Goal: Transaction & Acquisition: Purchase product/service

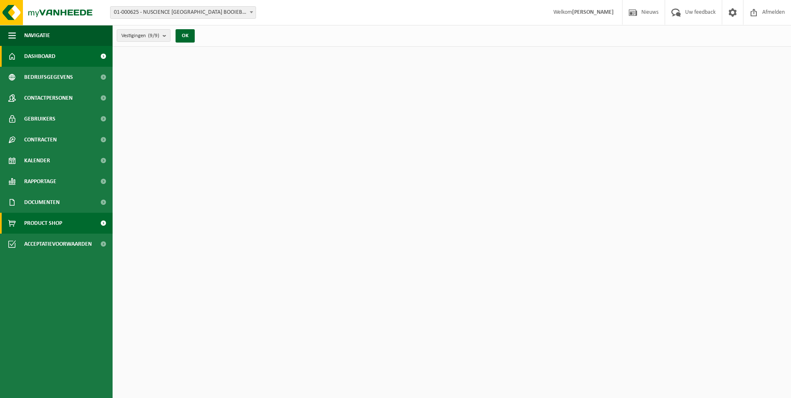
click at [41, 224] on span "Product Shop" at bounding box center [43, 223] width 38 height 21
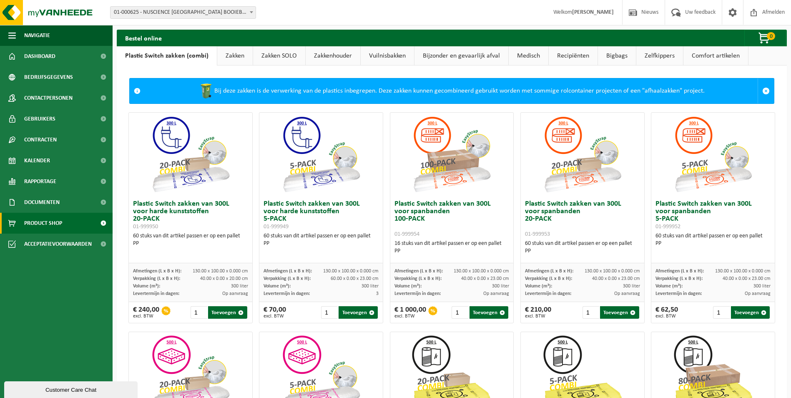
click at [236, 57] on link "Zakken" at bounding box center [234, 55] width 35 height 19
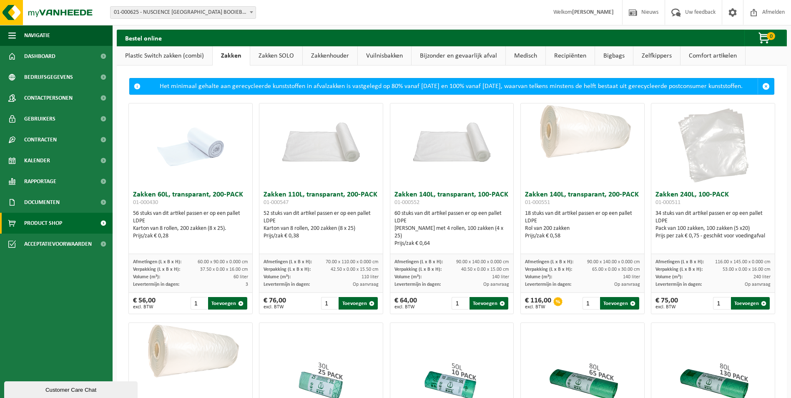
click at [268, 58] on link "Zakken SOLO" at bounding box center [276, 55] width 52 height 19
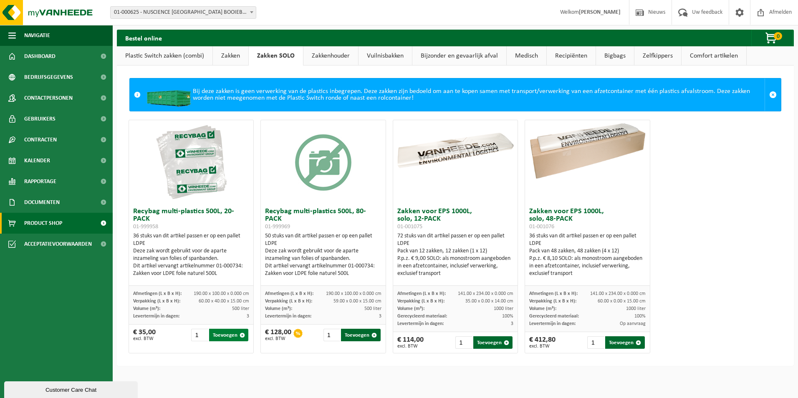
click at [226, 335] on button "Toevoegen" at bounding box center [228, 335] width 39 height 13
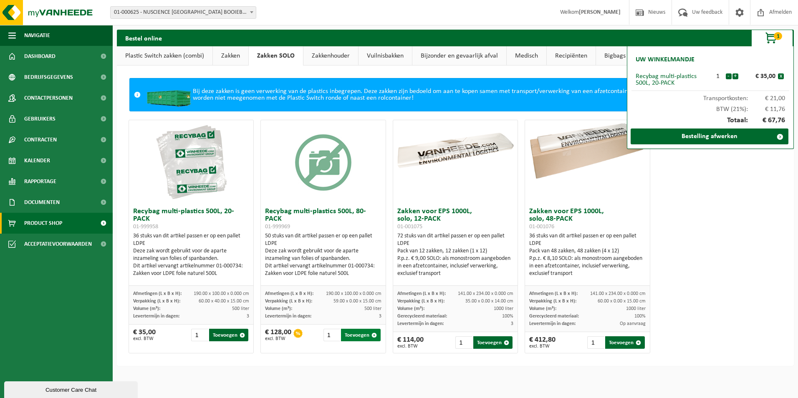
click at [360, 338] on button "Toevoegen" at bounding box center [360, 335] width 39 height 13
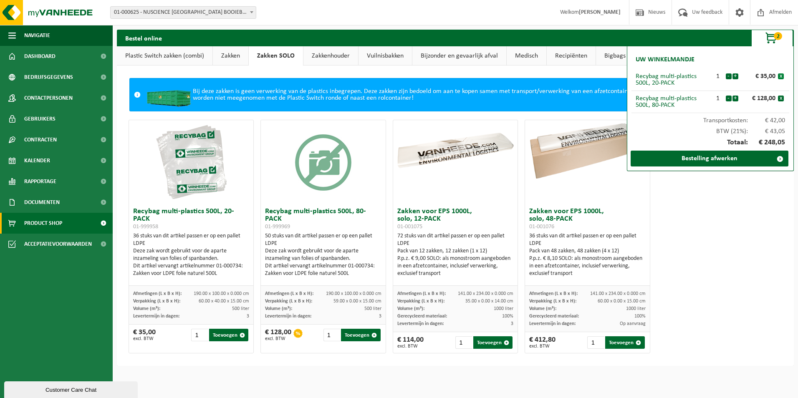
click at [782, 78] on button "x" at bounding box center [781, 76] width 6 height 6
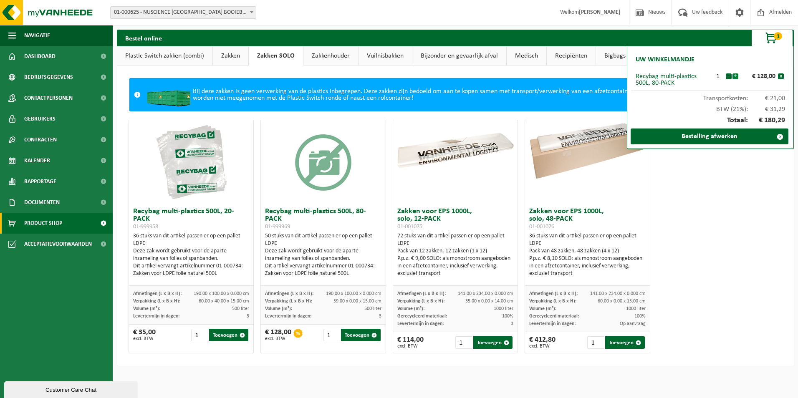
click at [734, 75] on button "+" at bounding box center [735, 76] width 6 height 6
click at [729, 76] on button "-" at bounding box center [728, 76] width 6 height 6
click at [185, 60] on link "Plastic Switch zakken (combi)" at bounding box center [165, 55] width 96 height 19
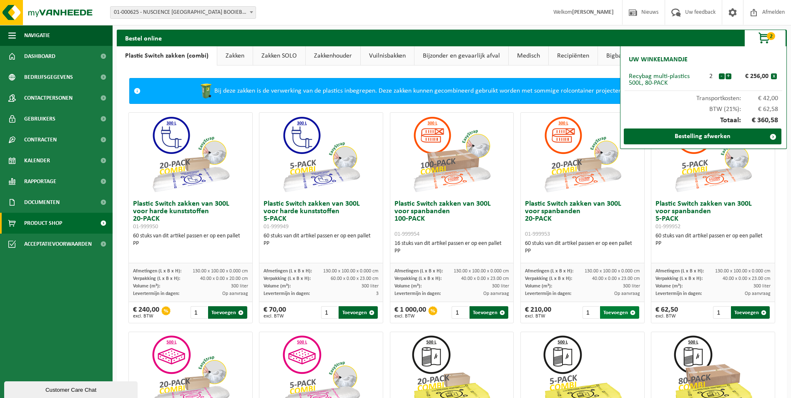
click at [622, 312] on button "Toevoegen" at bounding box center [619, 312] width 39 height 13
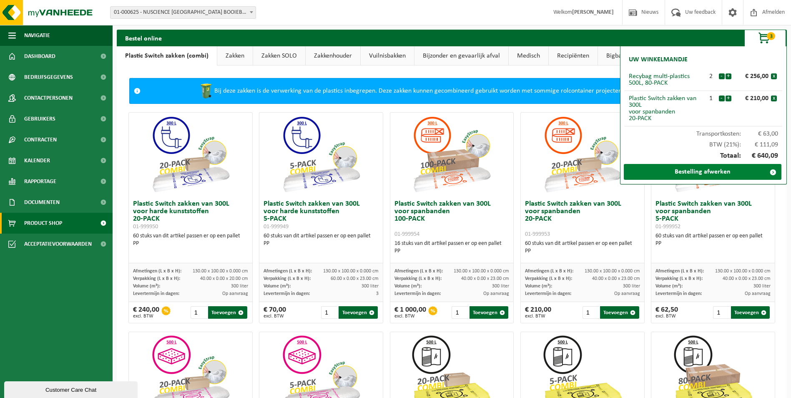
click at [758, 174] on link "Bestelling afwerken" at bounding box center [703, 172] width 158 height 16
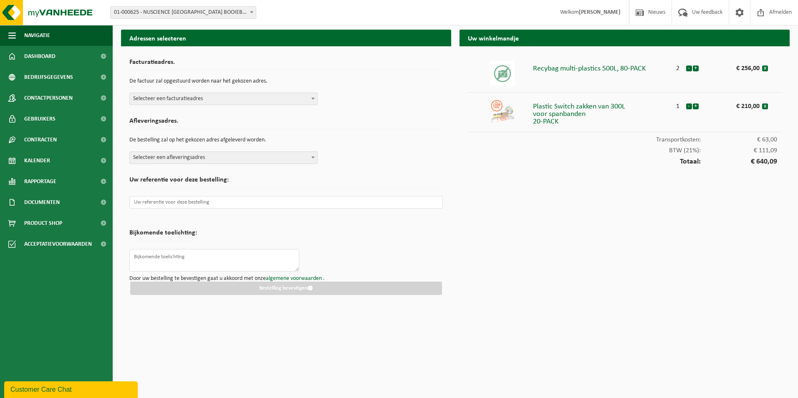
click at [199, 92] on div "Facturatieadres. De factuur zal opgestuurd worden naar het gekozen adres. Selec…" at bounding box center [285, 80] width 313 height 50
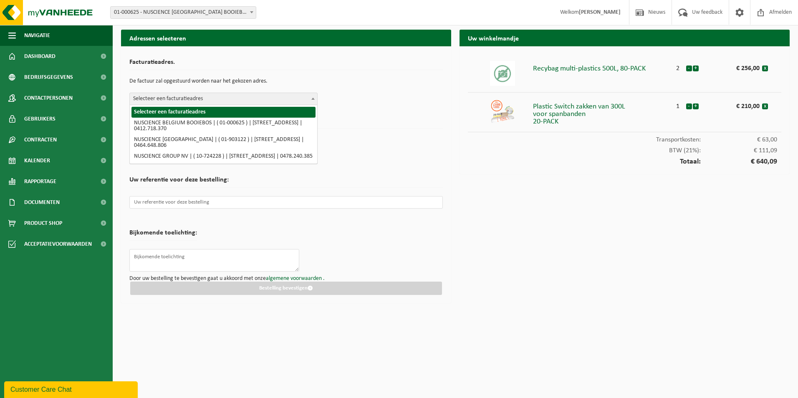
click at [197, 99] on span "Selecteer een facturatieadres" at bounding box center [223, 99] width 187 height 12
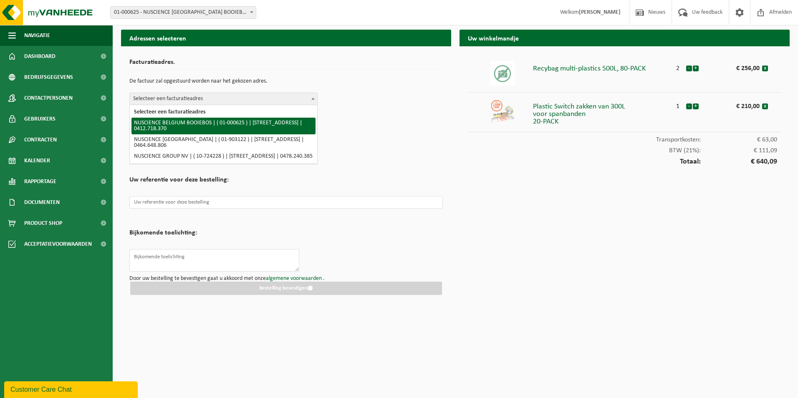
select select "75"
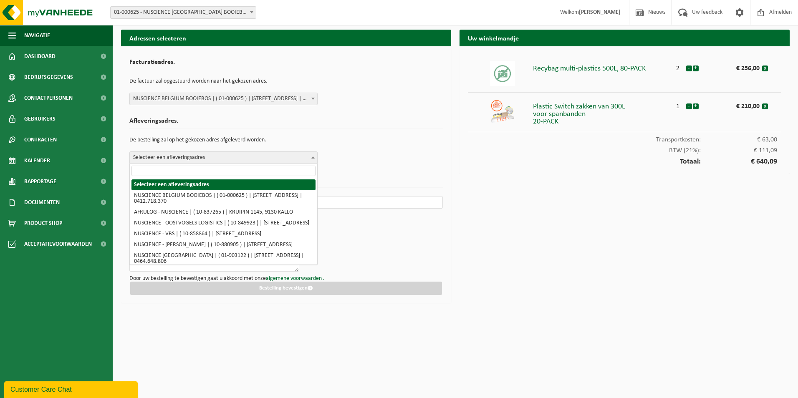
click at [181, 156] on span "Selecteer een afleveringsadres" at bounding box center [223, 158] width 187 height 12
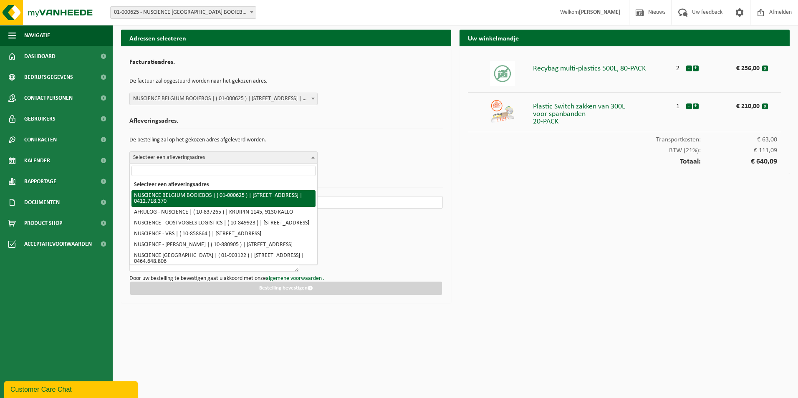
select select "75"
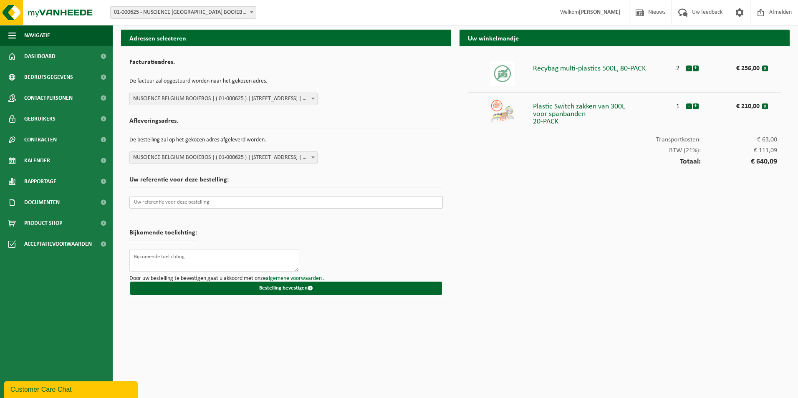
click at [174, 204] on input "text" at bounding box center [285, 202] width 313 height 13
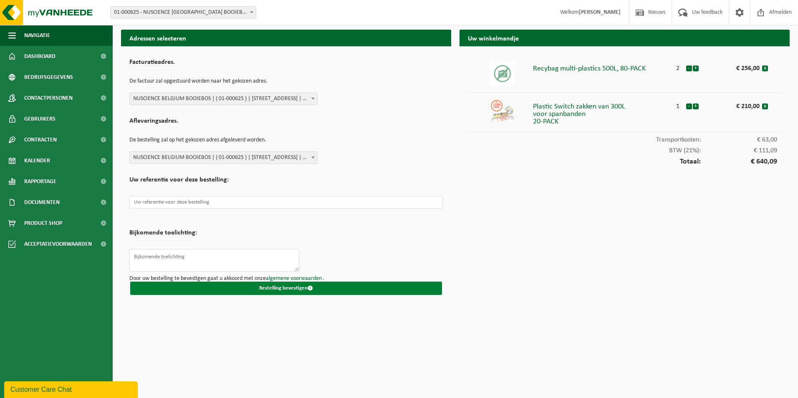
click at [287, 291] on button "Bestelling bevestigen" at bounding box center [286, 288] width 312 height 13
